Goal: Task Accomplishment & Management: Manage account settings

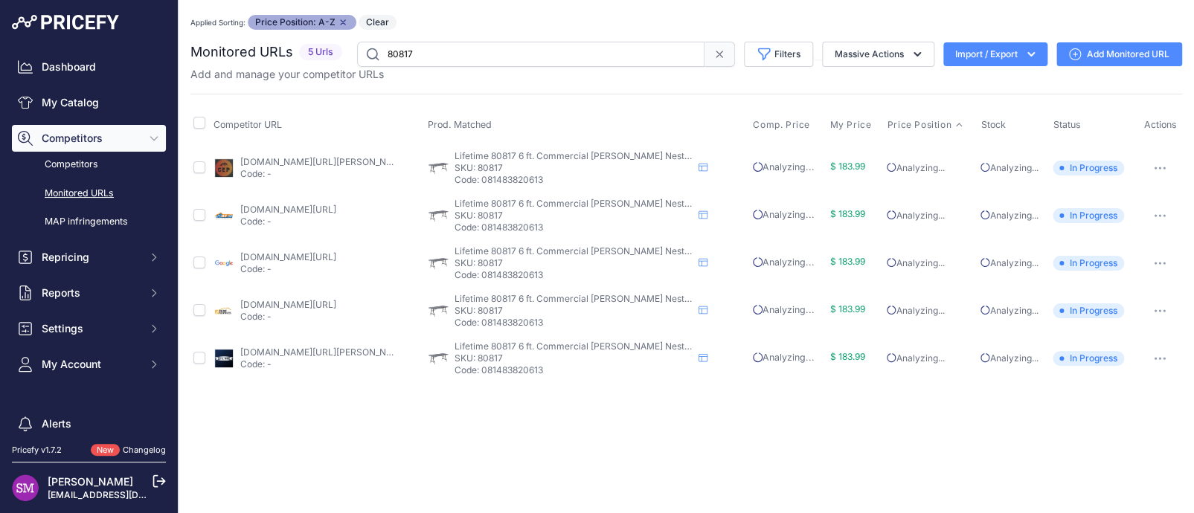
click at [325, 304] on link "homedepot.com/p/lifetime-6-ft-gray-nesting-resin-folding-table-commercial-80817…" at bounding box center [288, 304] width 96 height 11
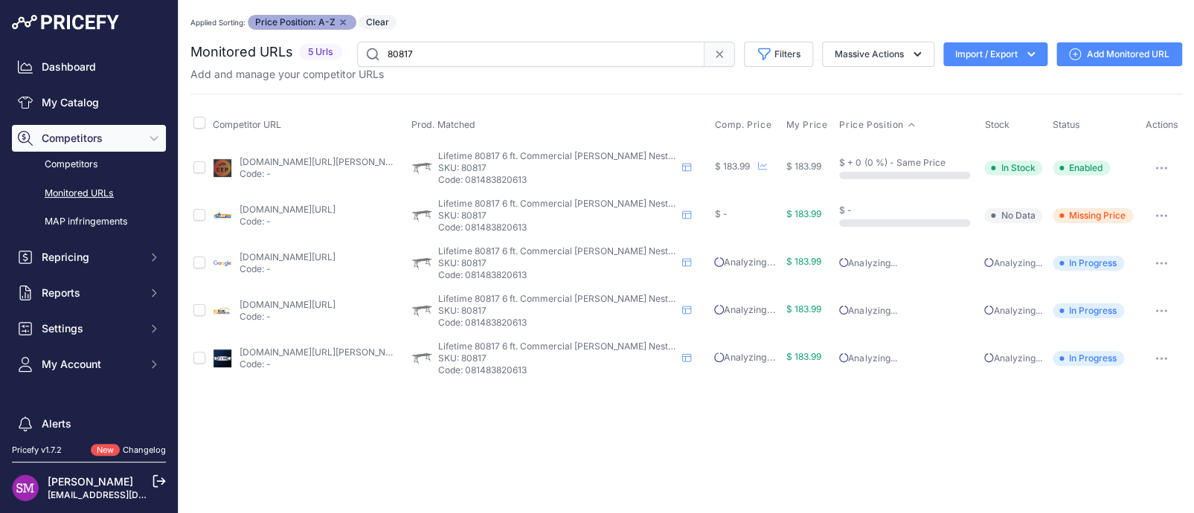
click at [302, 209] on link "kitsuperstore.com/tables/8042-lifetime-17-pack-6-foot-nesting-tables-80817.html…" at bounding box center [287, 209] width 96 height 11
click at [1165, 214] on icon "button" at bounding box center [1161, 215] width 12 height 3
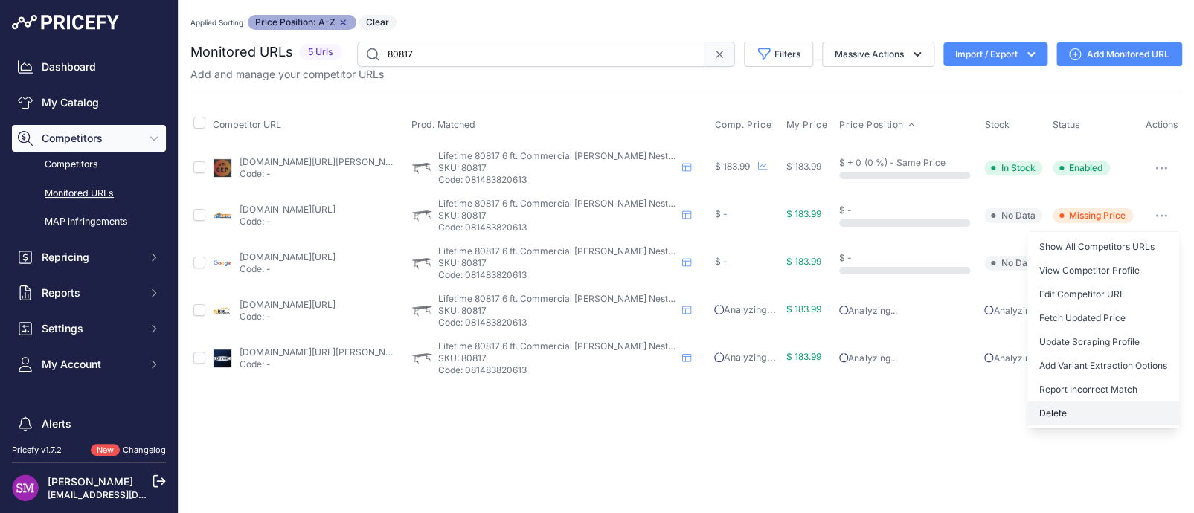
click at [1067, 407] on button "Delete" at bounding box center [1104, 414] width 152 height 24
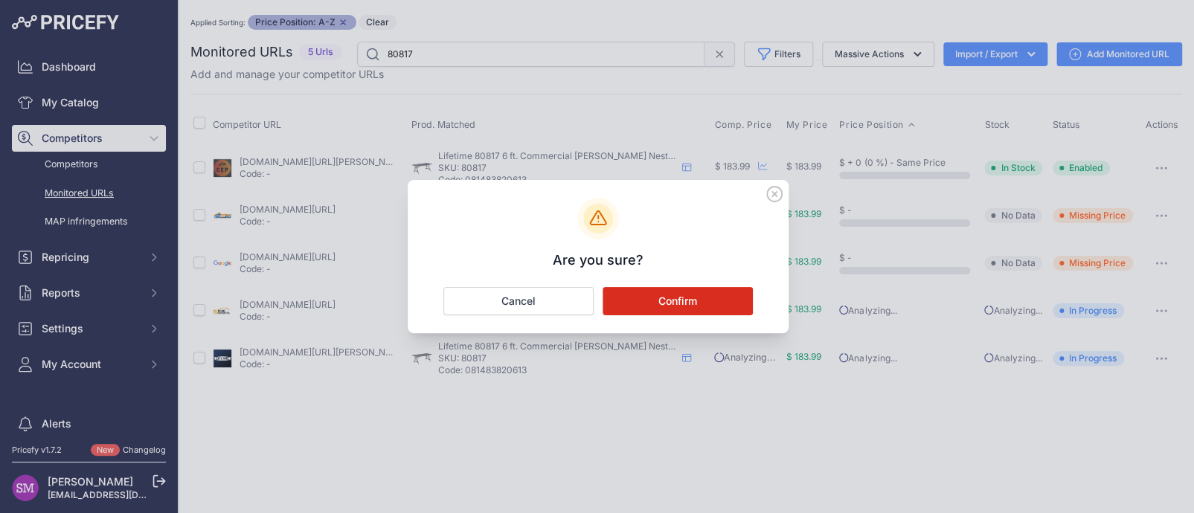
click at [667, 298] on button "Confirm" at bounding box center [678, 301] width 150 height 28
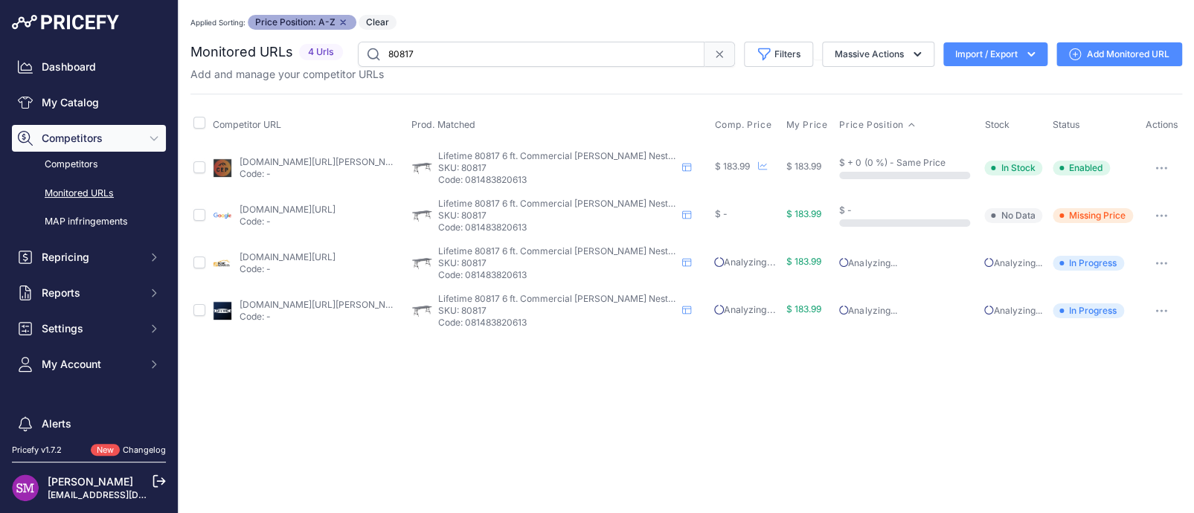
drag, startPoint x: 420, startPoint y: 48, endPoint x: 308, endPoint y: 44, distance: 111.7
click at [308, 44] on div "Monitored URLs 4 Urls" at bounding box center [686, 54] width 992 height 25
click at [1092, 55] on link "Add Monitored URL" at bounding box center [1120, 54] width 126 height 24
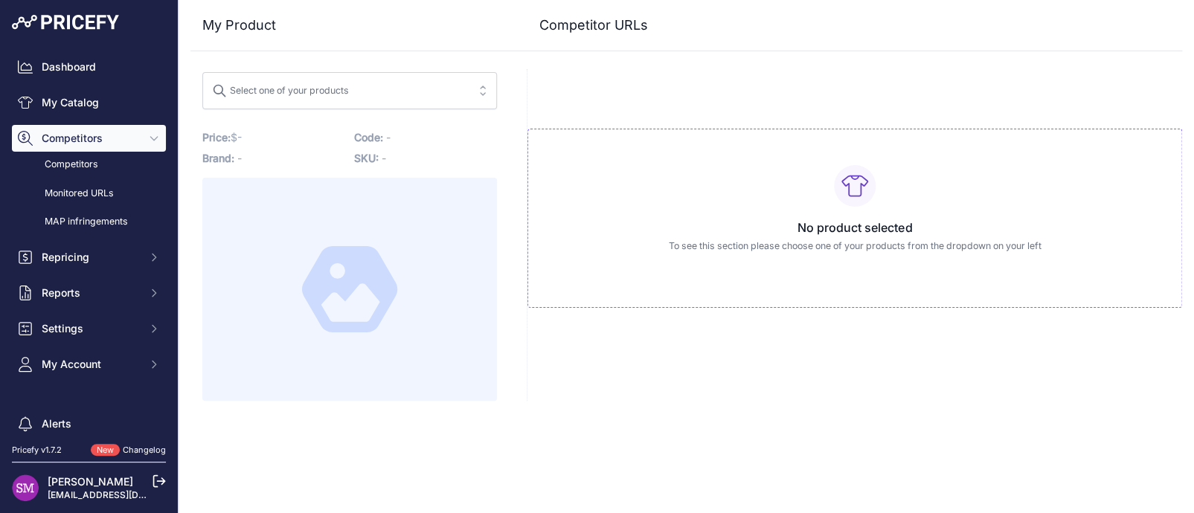
click at [411, 80] on span "Select one of your products" at bounding box center [339, 91] width 254 height 24
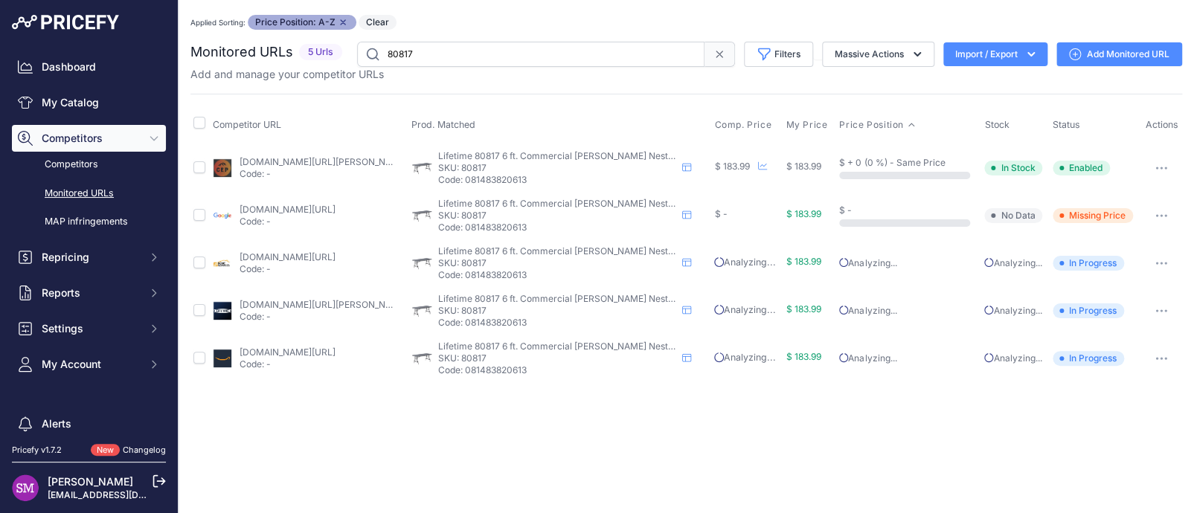
click at [280, 258] on link "homedepot.com/p/lifetime-6-ft-gray-nesting-resin-folding-table-commercial-80817…" at bounding box center [287, 256] width 96 height 11
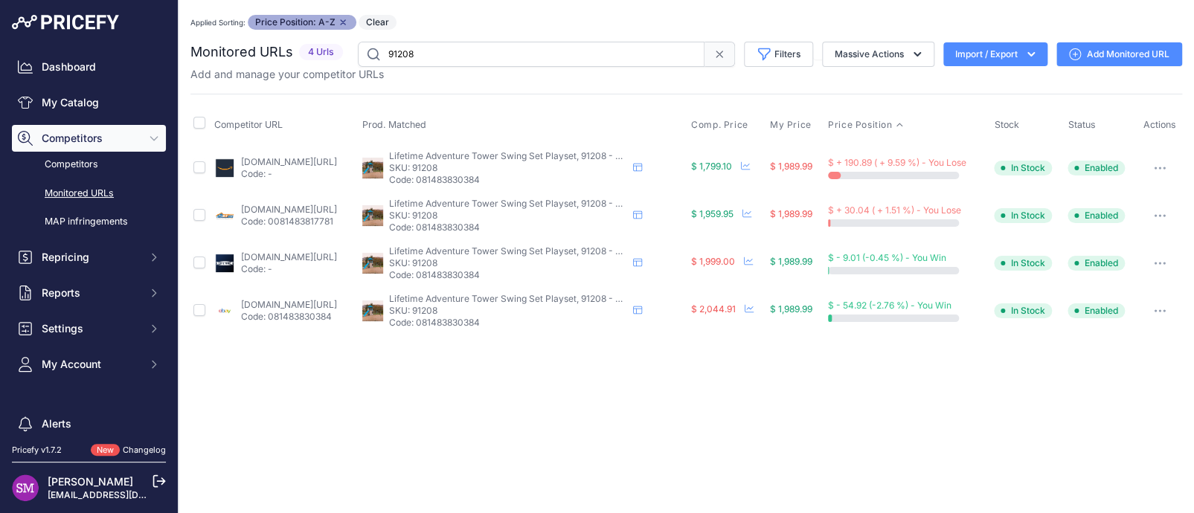
click at [1155, 212] on button "button" at bounding box center [1160, 215] width 30 height 21
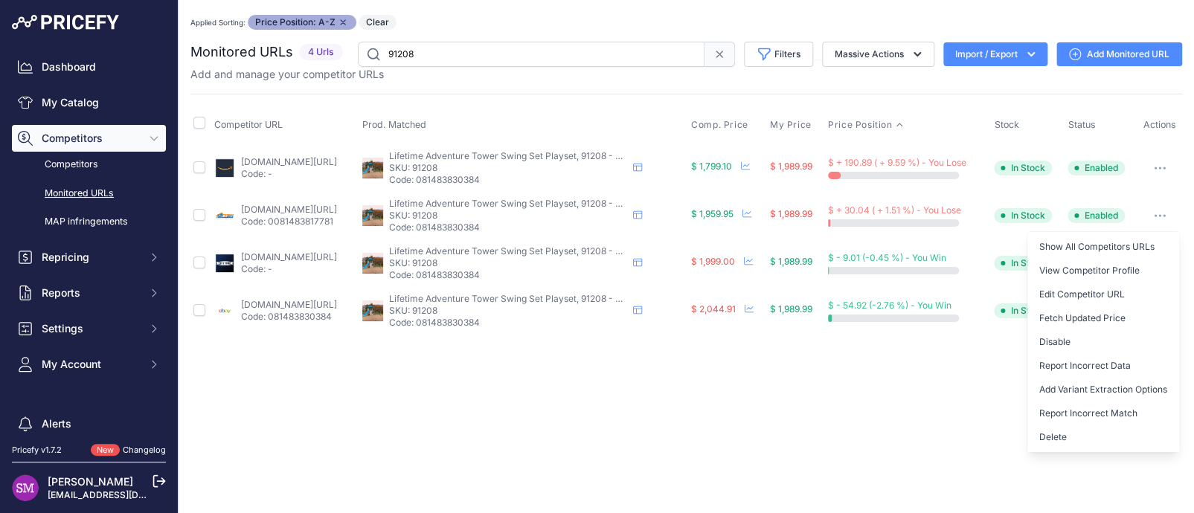
click at [1158, 212] on button "button" at bounding box center [1160, 215] width 30 height 21
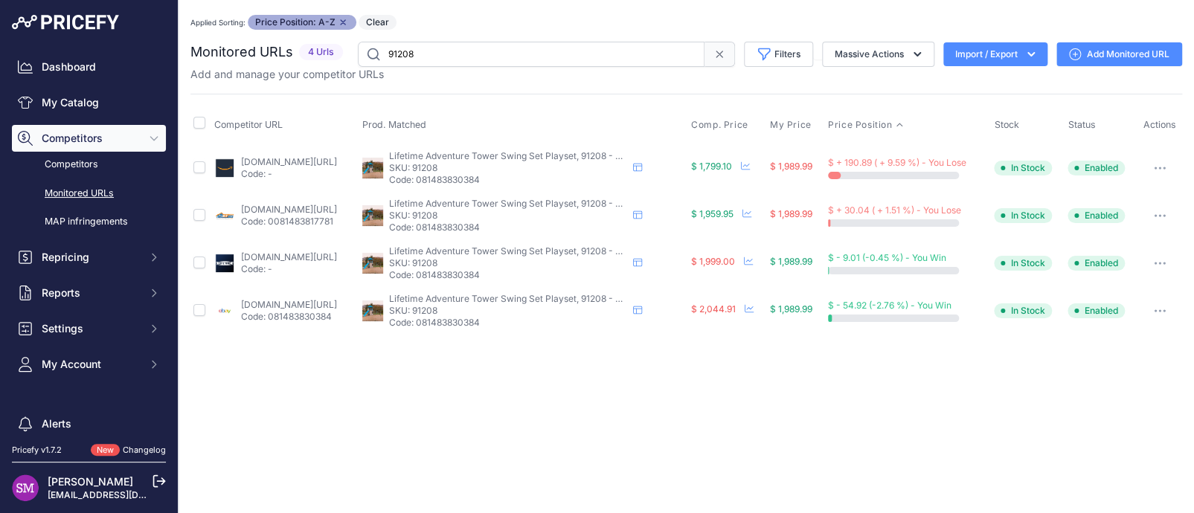
click at [1158, 212] on button "button" at bounding box center [1160, 215] width 30 height 21
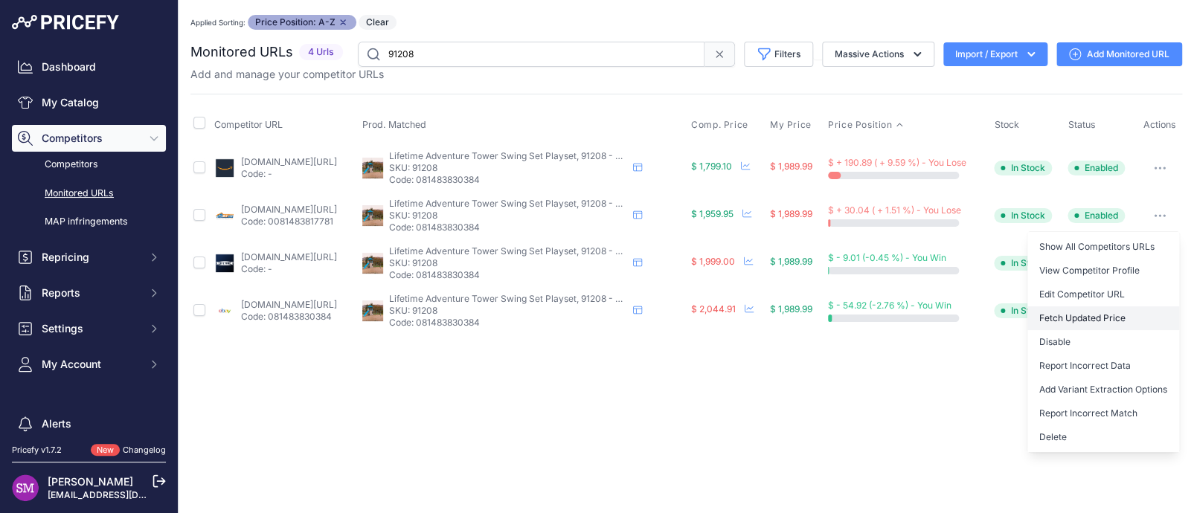
click at [1086, 320] on button "Fetch Updated Price" at bounding box center [1104, 319] width 152 height 24
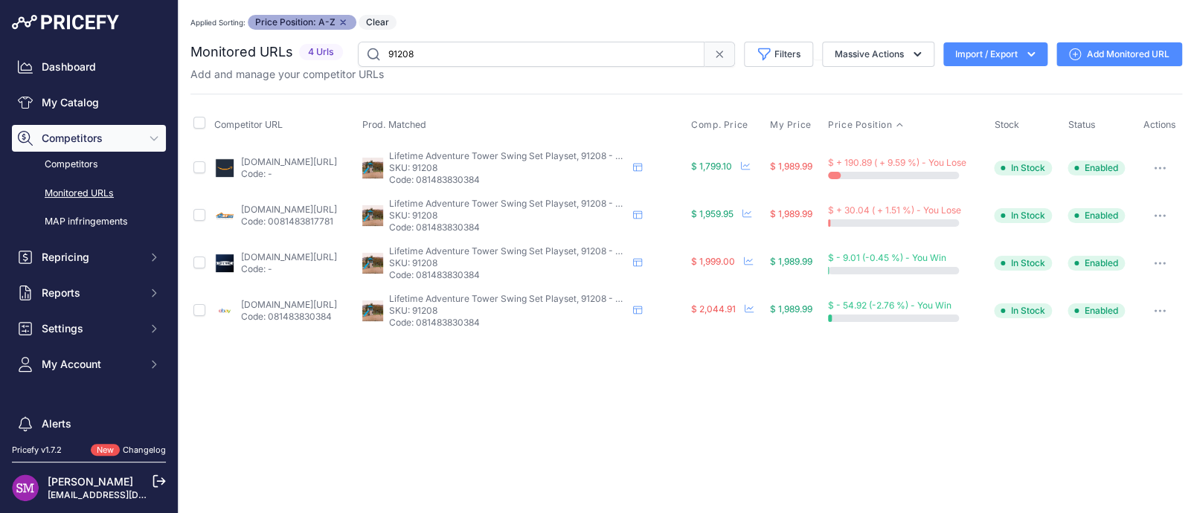
click at [286, 312] on p "Code: 081483830384" at bounding box center [289, 317] width 96 height 12
click at [254, 304] on link "[DOMAIN_NAME][URL]" at bounding box center [289, 304] width 96 height 11
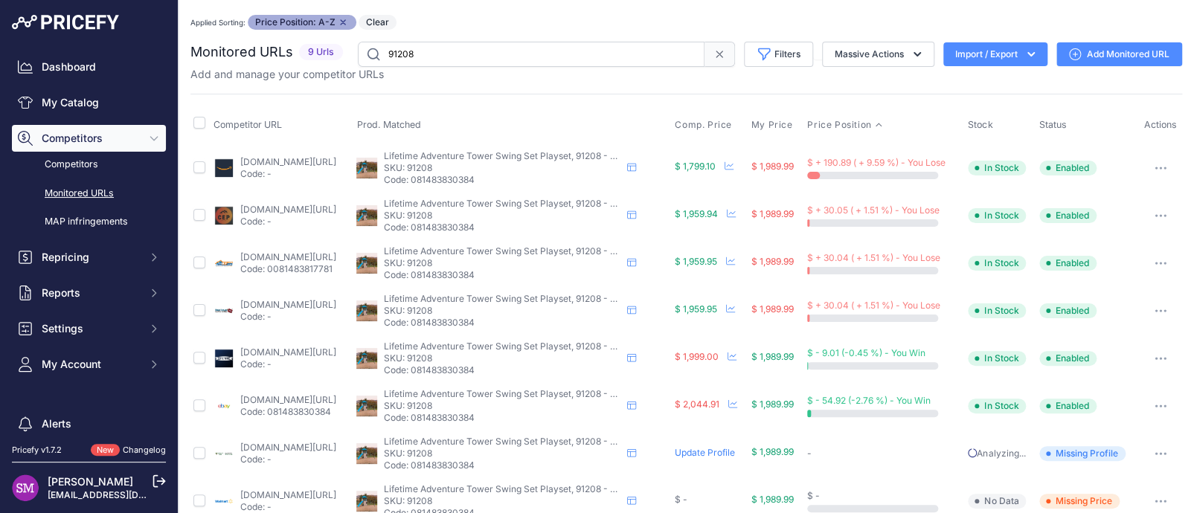
scroll to position [73, 0]
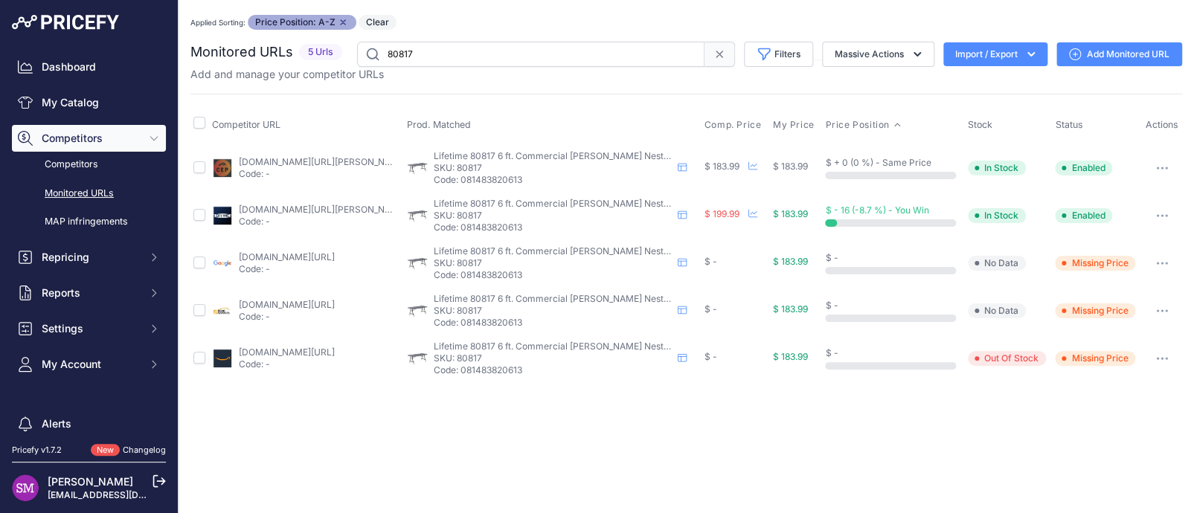
click at [270, 304] on link "homedepot.com/p/lifetime-6-ft-gray-nesting-resin-folding-table-commercial-80817…" at bounding box center [287, 304] width 96 height 11
click at [1157, 310] on icon "button" at bounding box center [1157, 310] width 1 height 1
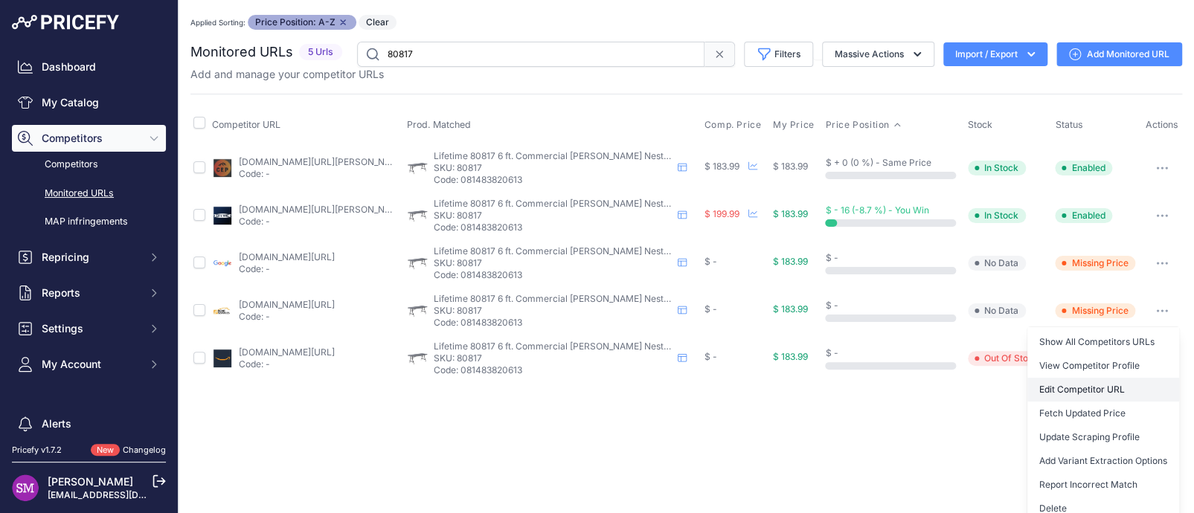
scroll to position [9, 0]
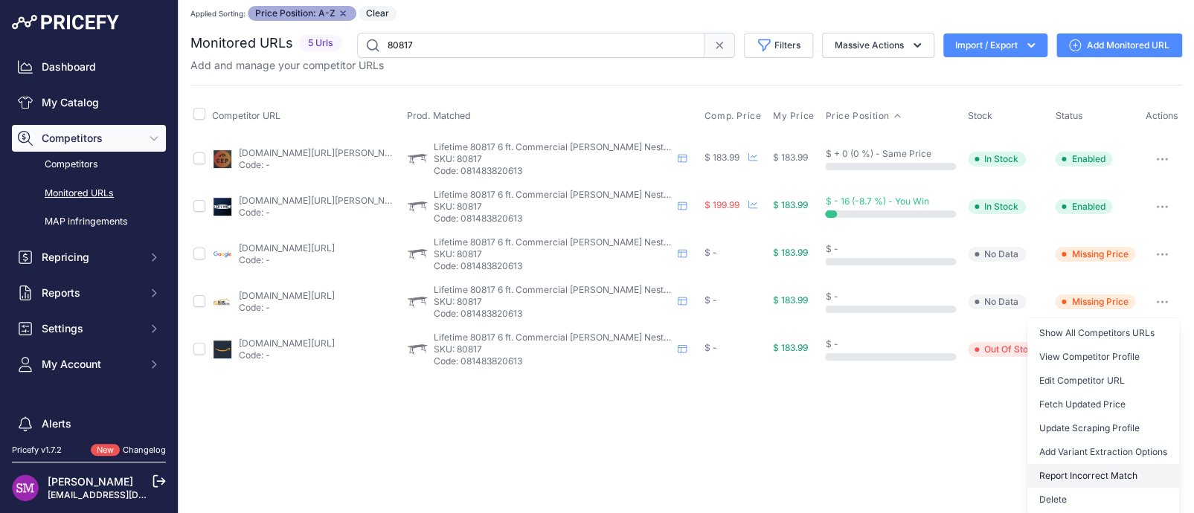
click at [1071, 474] on button "Report Incorrect Match" at bounding box center [1104, 476] width 152 height 24
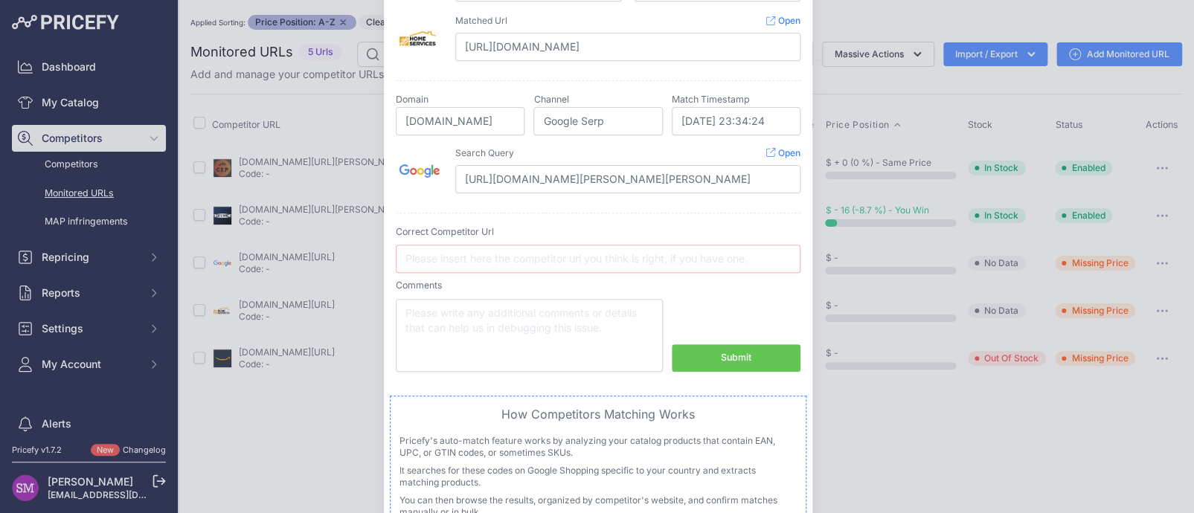
scroll to position [0, 0]
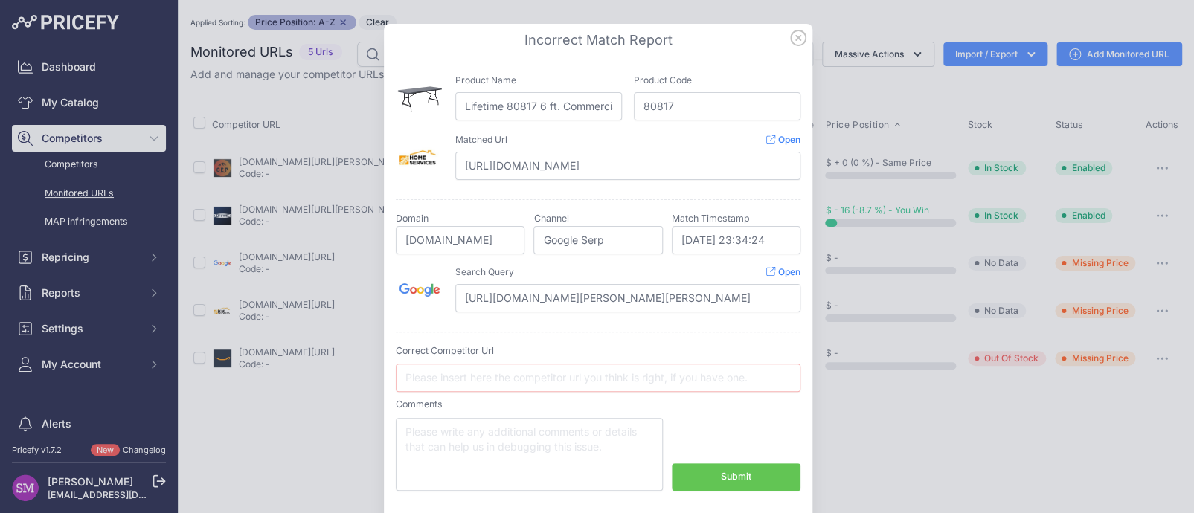
click at [793, 37] on icon at bounding box center [798, 38] width 15 height 15
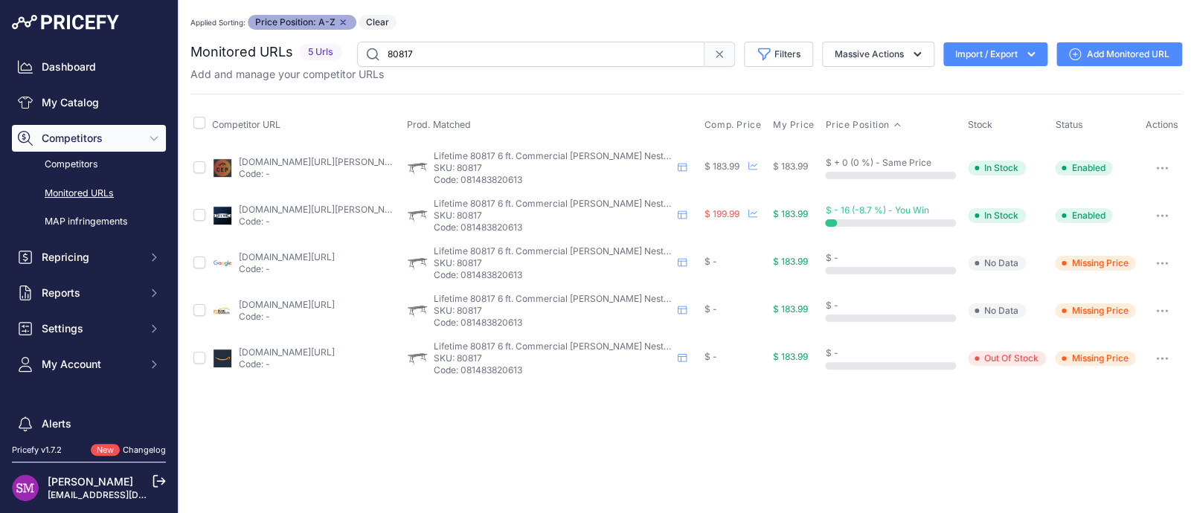
click at [1158, 307] on button "button" at bounding box center [1162, 311] width 30 height 21
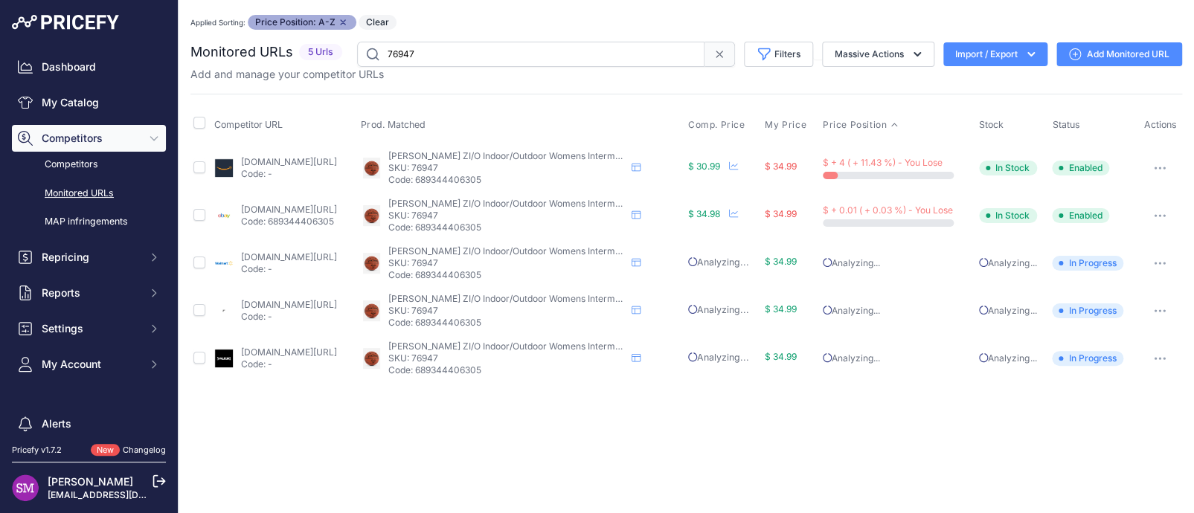
click at [275, 206] on link "[DOMAIN_NAME][URL]" at bounding box center [288, 209] width 96 height 11
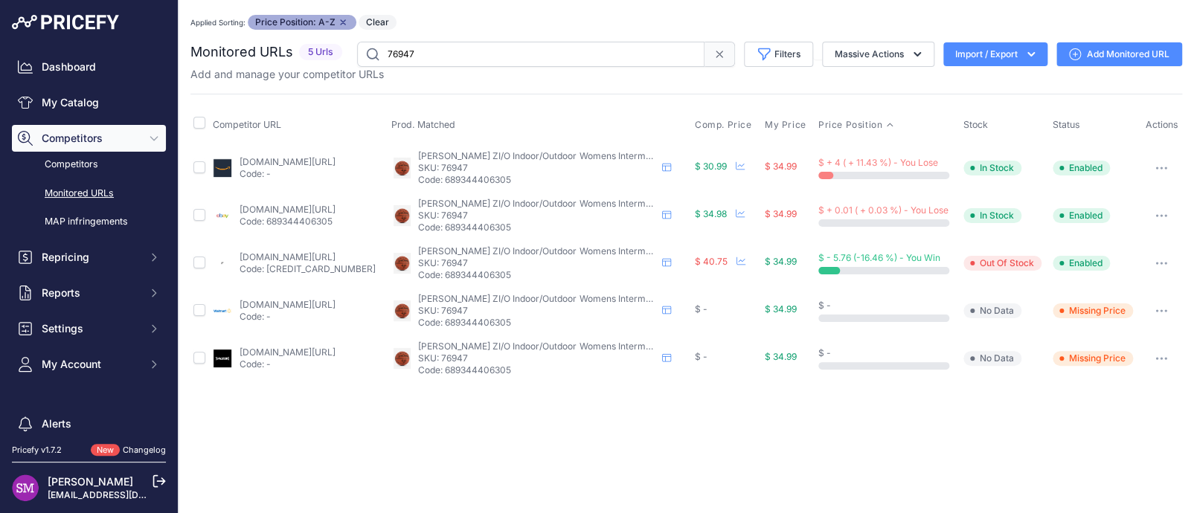
click at [1162, 170] on button "button" at bounding box center [1162, 168] width 30 height 21
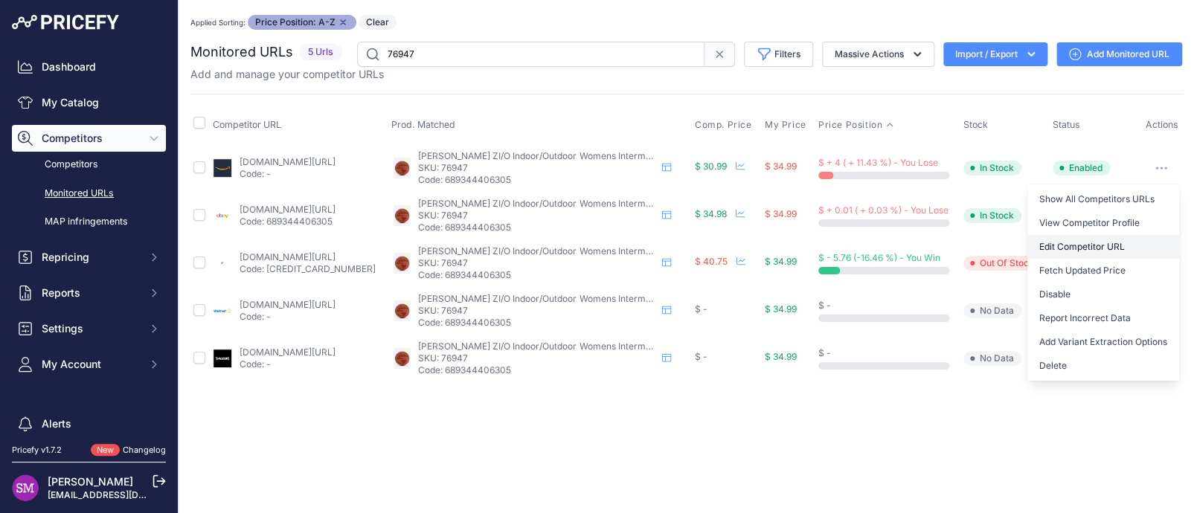
click at [1092, 242] on link "Edit Competitor URL" at bounding box center [1104, 247] width 152 height 24
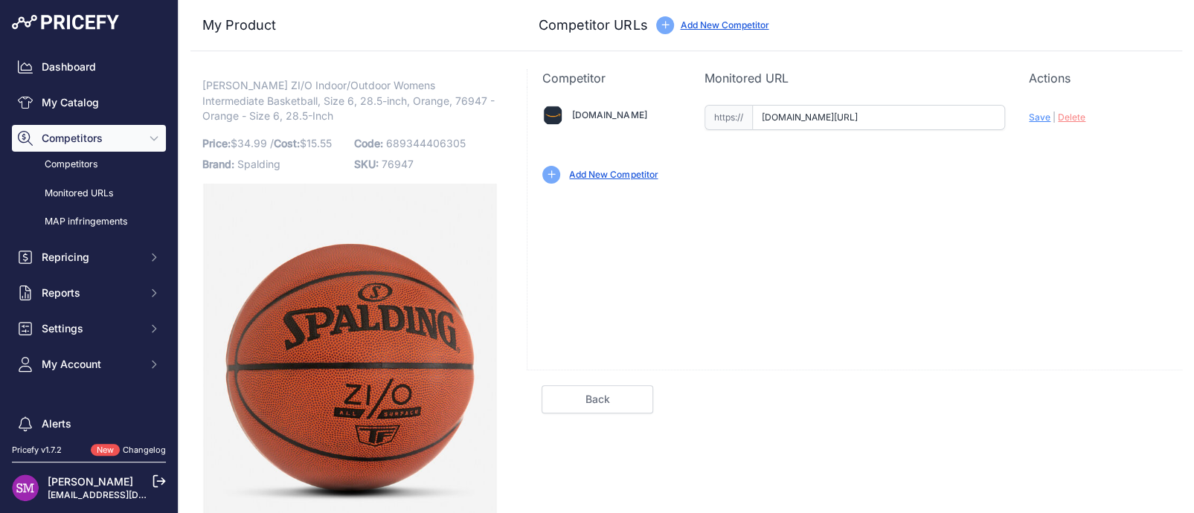
click at [945, 113] on input "[DOMAIN_NAME][URL]" at bounding box center [878, 117] width 253 height 25
drag, startPoint x: 959, startPoint y: 119, endPoint x: 1036, endPoint y: 121, distance: 76.7
click at [1036, 121] on div "[DOMAIN_NAME] Valid Invalid |" at bounding box center [855, 143] width 655 height 112
click at [967, 117] on input "www.amazon.com/gp/product/B08QJKWFRM?prirule_jdsnikfkfjsd=9996" at bounding box center [878, 117] width 253 height 25
click at [862, 115] on input "www.amazon.com/gp/product/B08QJKWFRM?prirule_jdsnikfkfjsd=9996" at bounding box center [878, 117] width 253 height 25
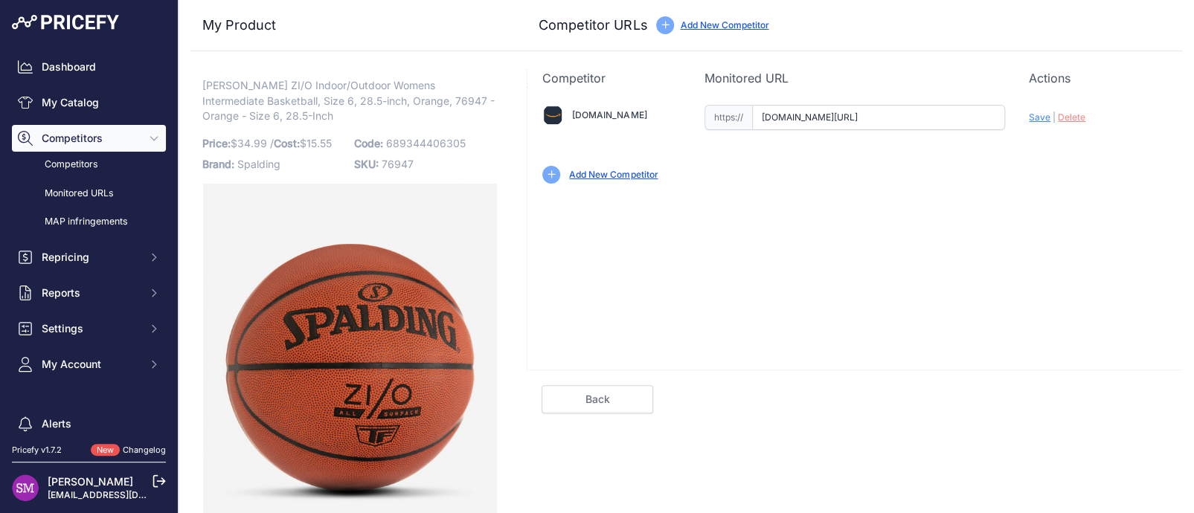
drag, startPoint x: 794, startPoint y: 119, endPoint x: 996, endPoint y: 116, distance: 201.7
click at [993, 107] on input "www.amazon.com/gp/product/B08QJKWFRM?prirule_jdsnikfkfjsd=9996" at bounding box center [878, 117] width 253 height 25
click at [798, 118] on input "www.amazon.com/gp/product/B08QJKWFRM?prirule_jdsnikfkfjsd=9996" at bounding box center [878, 117] width 253 height 25
drag, startPoint x: 757, startPoint y: 118, endPoint x: 1068, endPoint y: 144, distance: 312.0
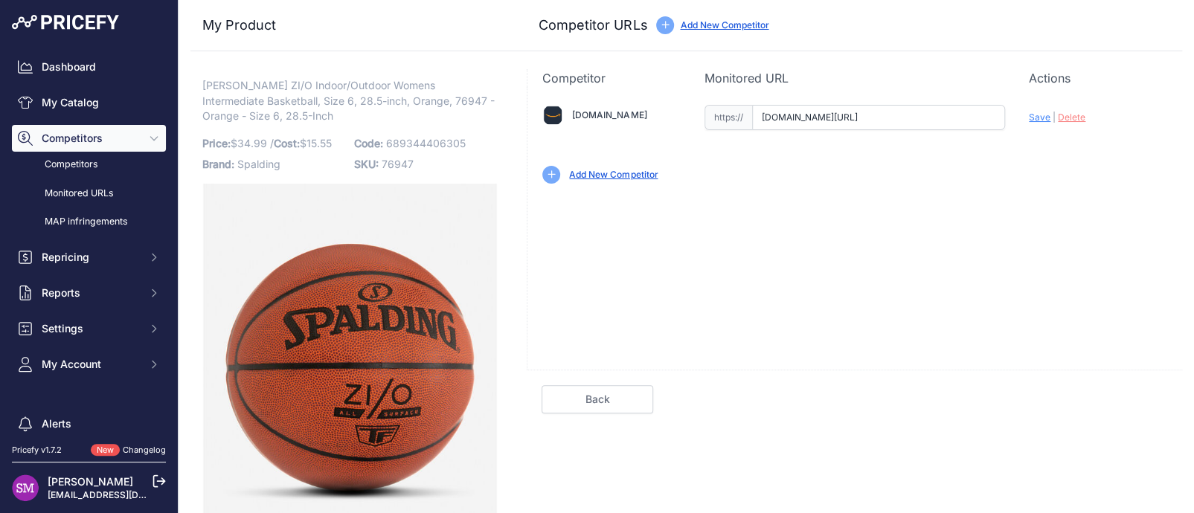
click at [1068, 144] on div "Academy.com Valid Invalid |" at bounding box center [855, 143] width 655 height 112
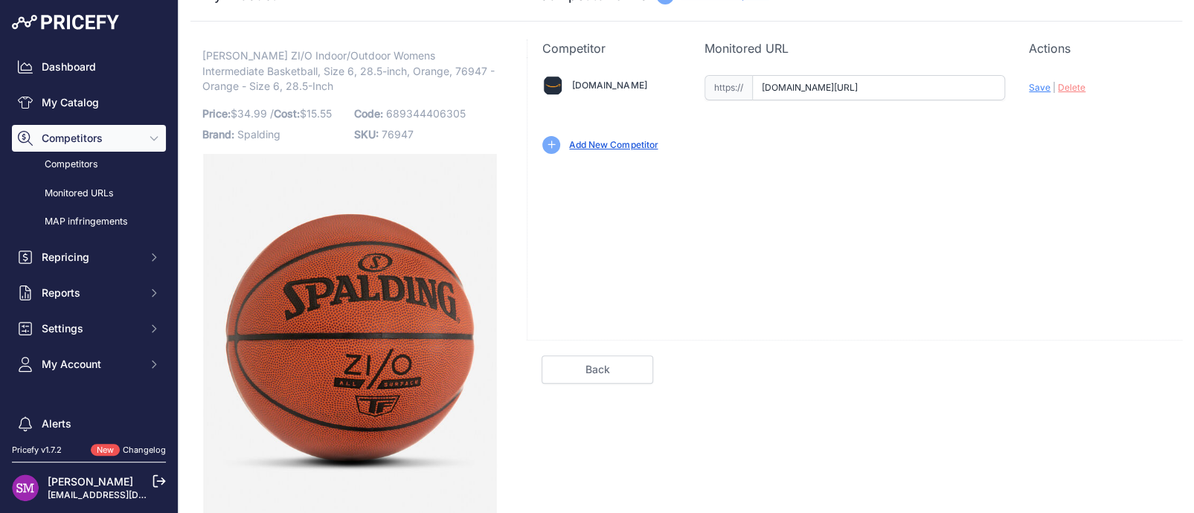
scroll to position [45, 0]
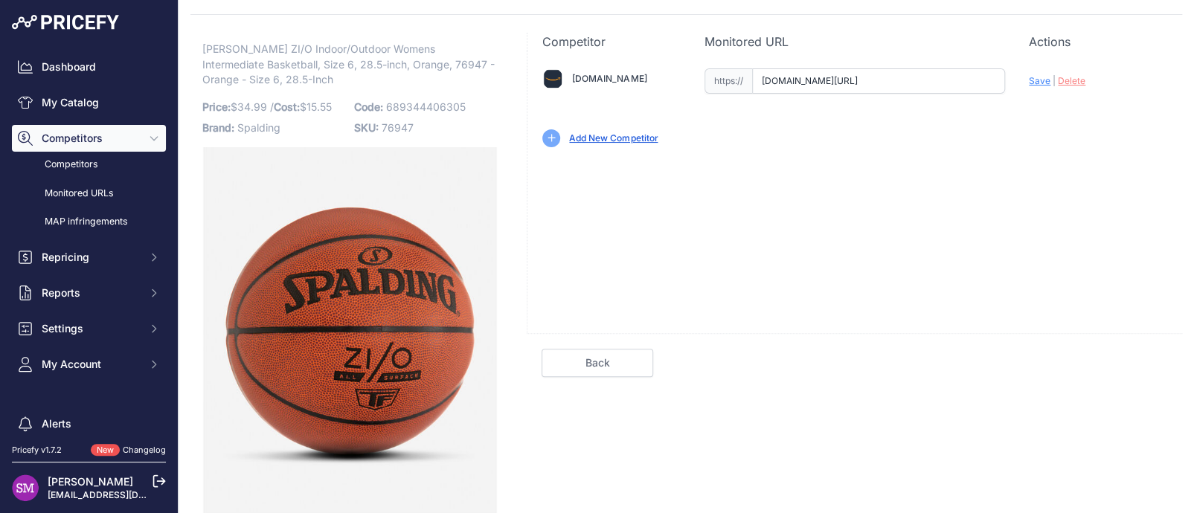
click at [589, 350] on link "Back" at bounding box center [598, 363] width 112 height 28
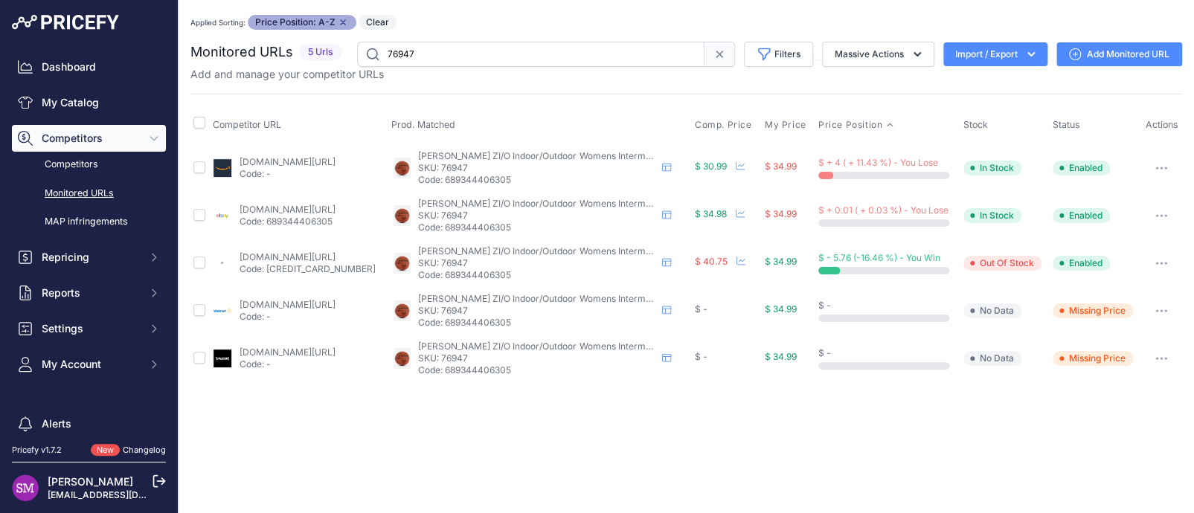
click at [1153, 167] on button "button" at bounding box center [1162, 168] width 30 height 21
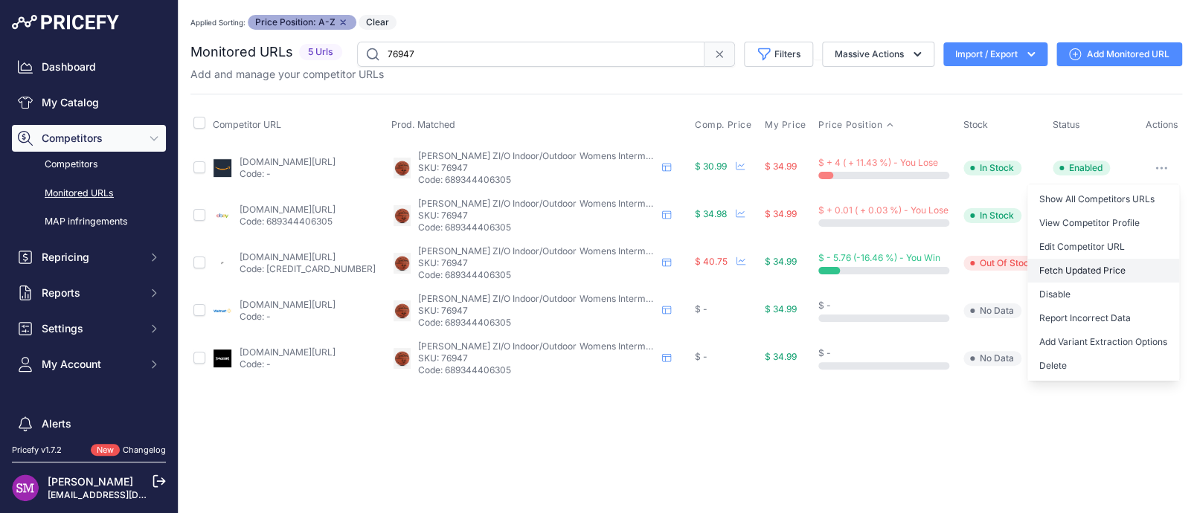
click at [1096, 272] on button "Fetch Updated Price" at bounding box center [1104, 271] width 152 height 24
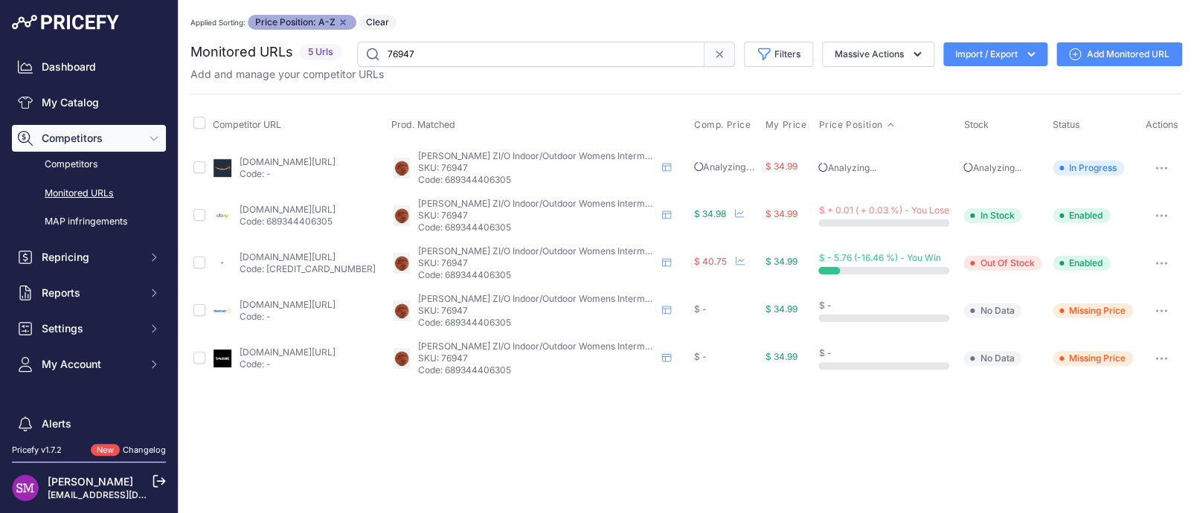
click at [557, 103] on div "Competitor URL Prod. Matched Comp. Price My Price" at bounding box center [686, 238] width 992 height 289
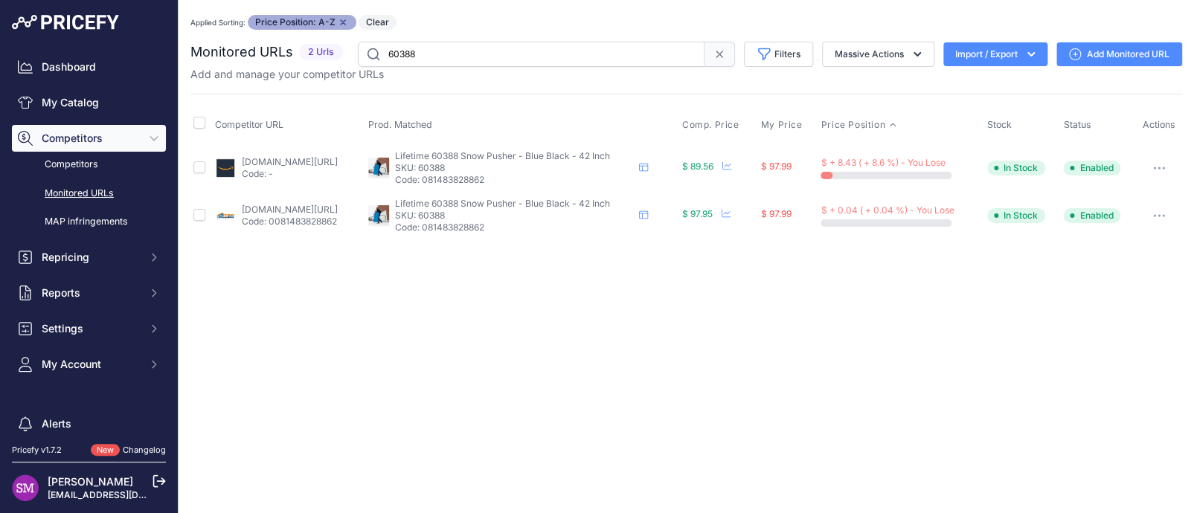
drag, startPoint x: 433, startPoint y: 44, endPoint x: 336, endPoint y: 45, distance: 97.5
click at [336, 45] on div "Monitored URLs 2 Urls" at bounding box center [686, 54] width 992 height 25
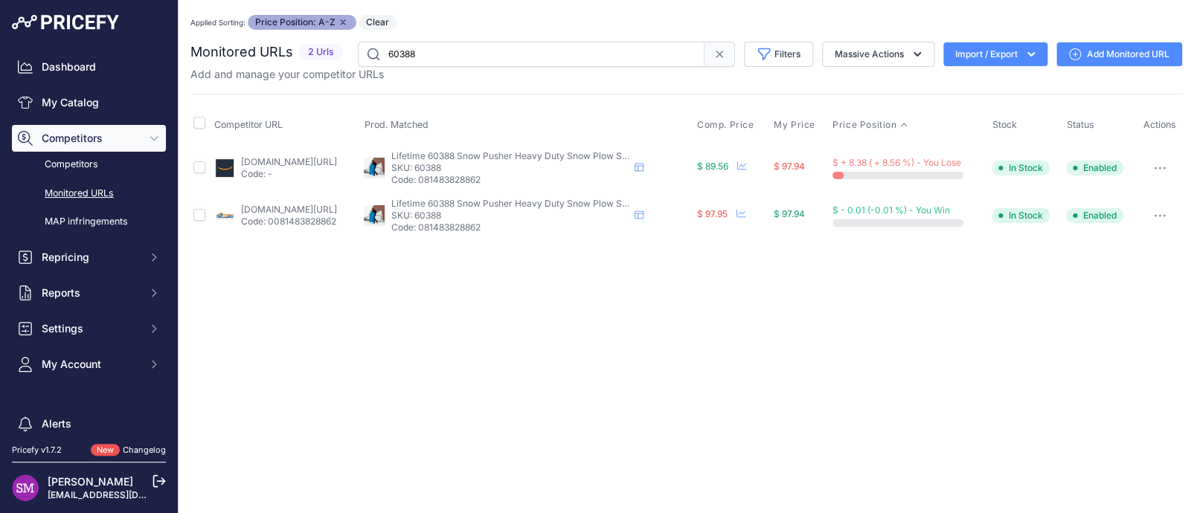
click at [550, 16] on div "Applied Sorting: Price Position: A-Z Remove sort option Clear" at bounding box center [686, 22] width 992 height 15
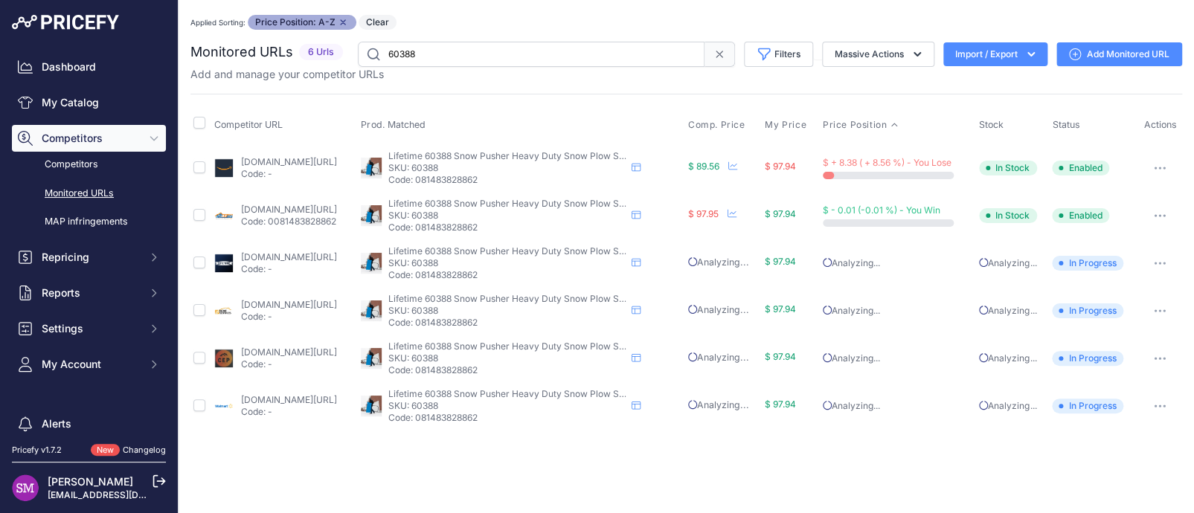
click at [305, 253] on link "lifetime.com/lifetime-60388g-lifetime-snow-pusher?prirule_jdsnikfkfjsd=9996" at bounding box center [288, 256] width 96 height 11
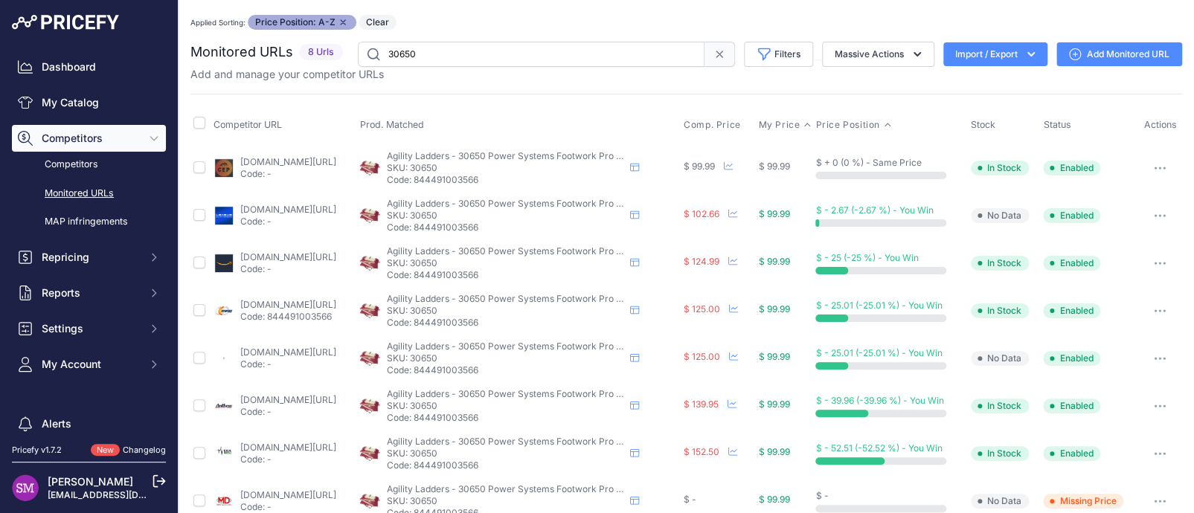
scroll to position [25, 0]
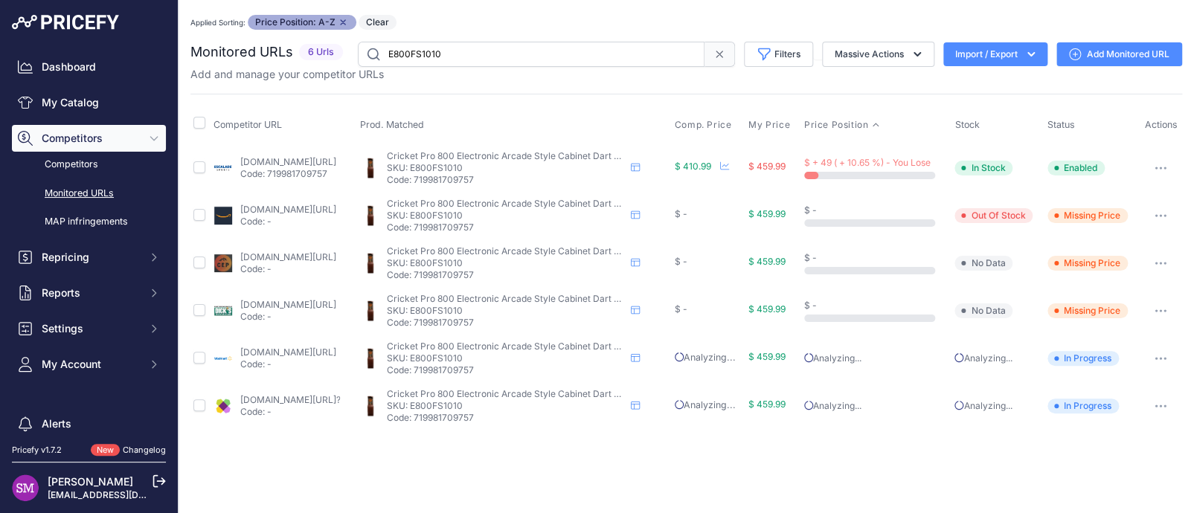
click at [281, 254] on link "competitiveedgeproducts.com/cricket-pro-800-electronic-arcade-style-cabinet-dar…" at bounding box center [288, 256] width 96 height 11
